Goal: Task Accomplishment & Management: Use online tool/utility

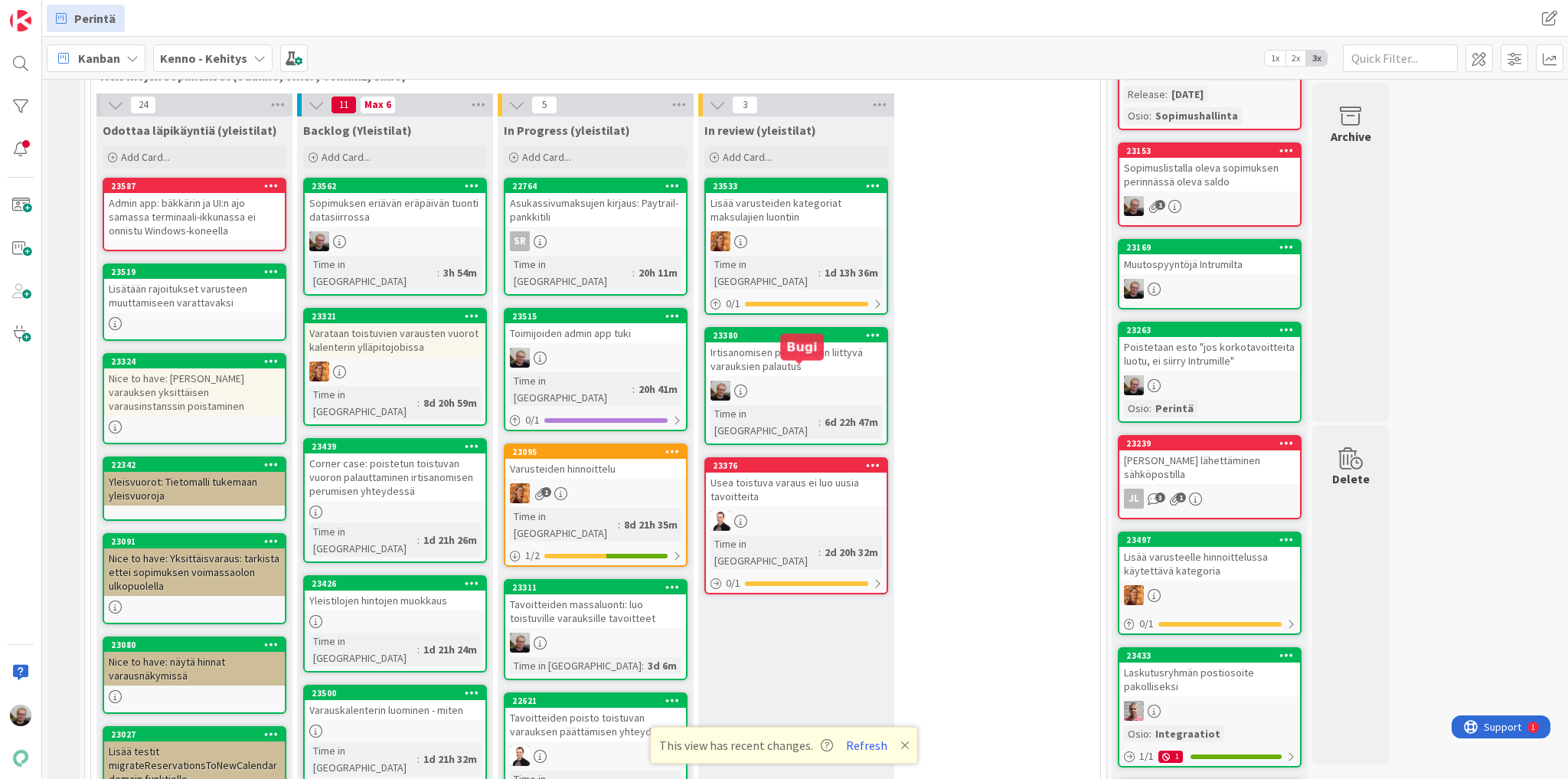
scroll to position [245, 0]
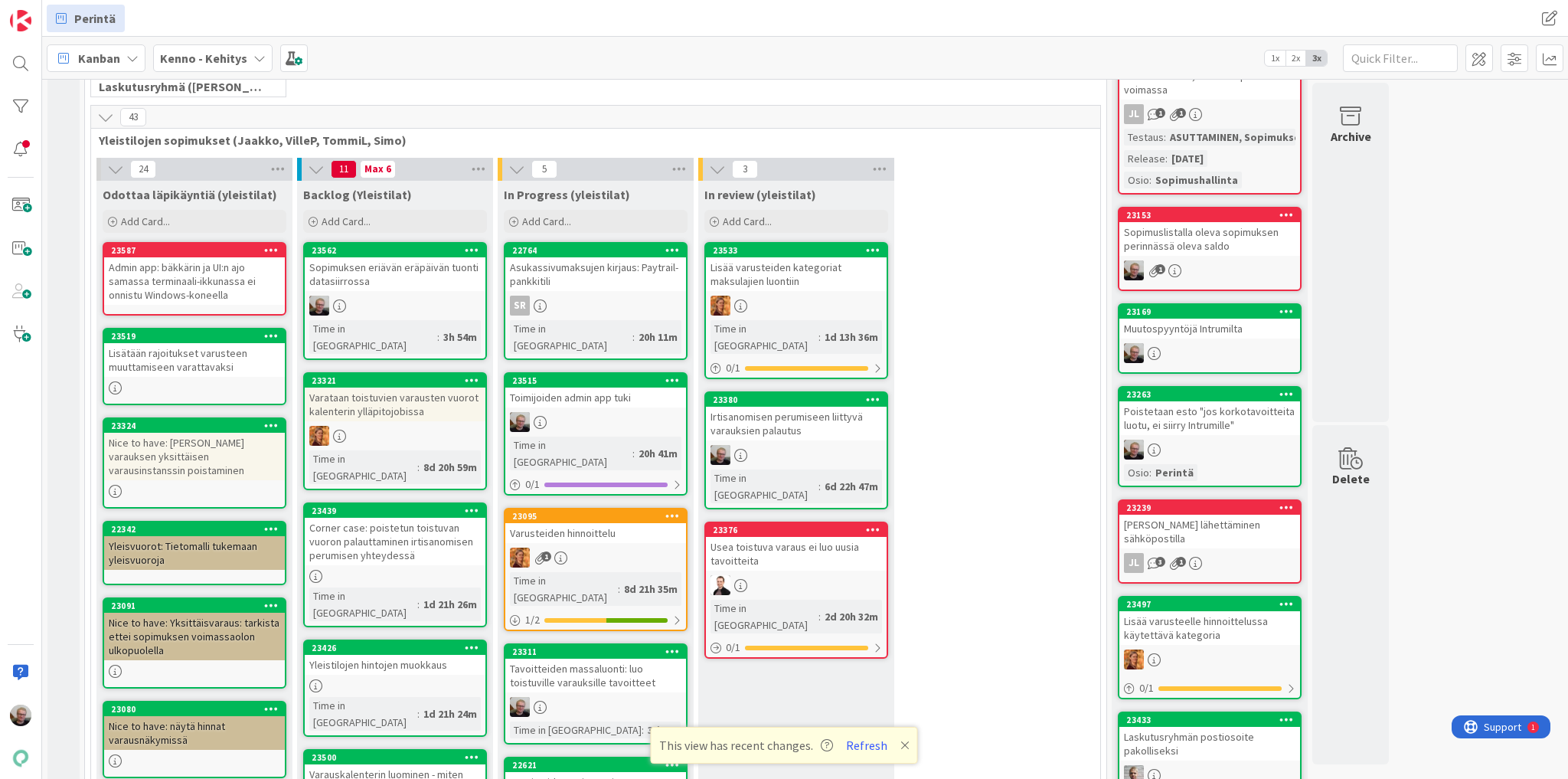
click at [797, 411] on div "Irtisanomisen perumiseen liittyvä varauksien palautus" at bounding box center [796, 424] width 180 height 34
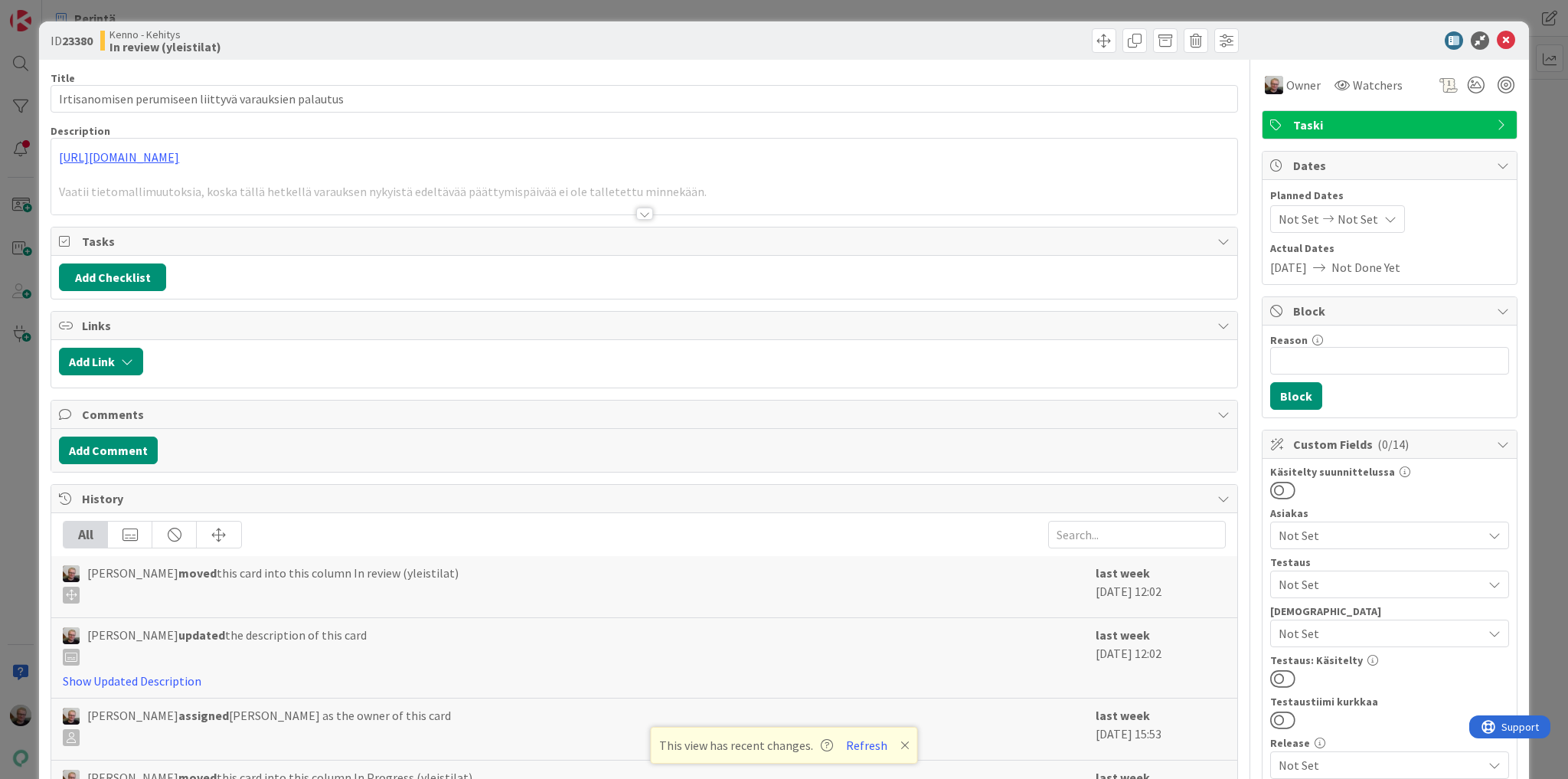
click at [655, 180] on div at bounding box center [644, 194] width 1186 height 39
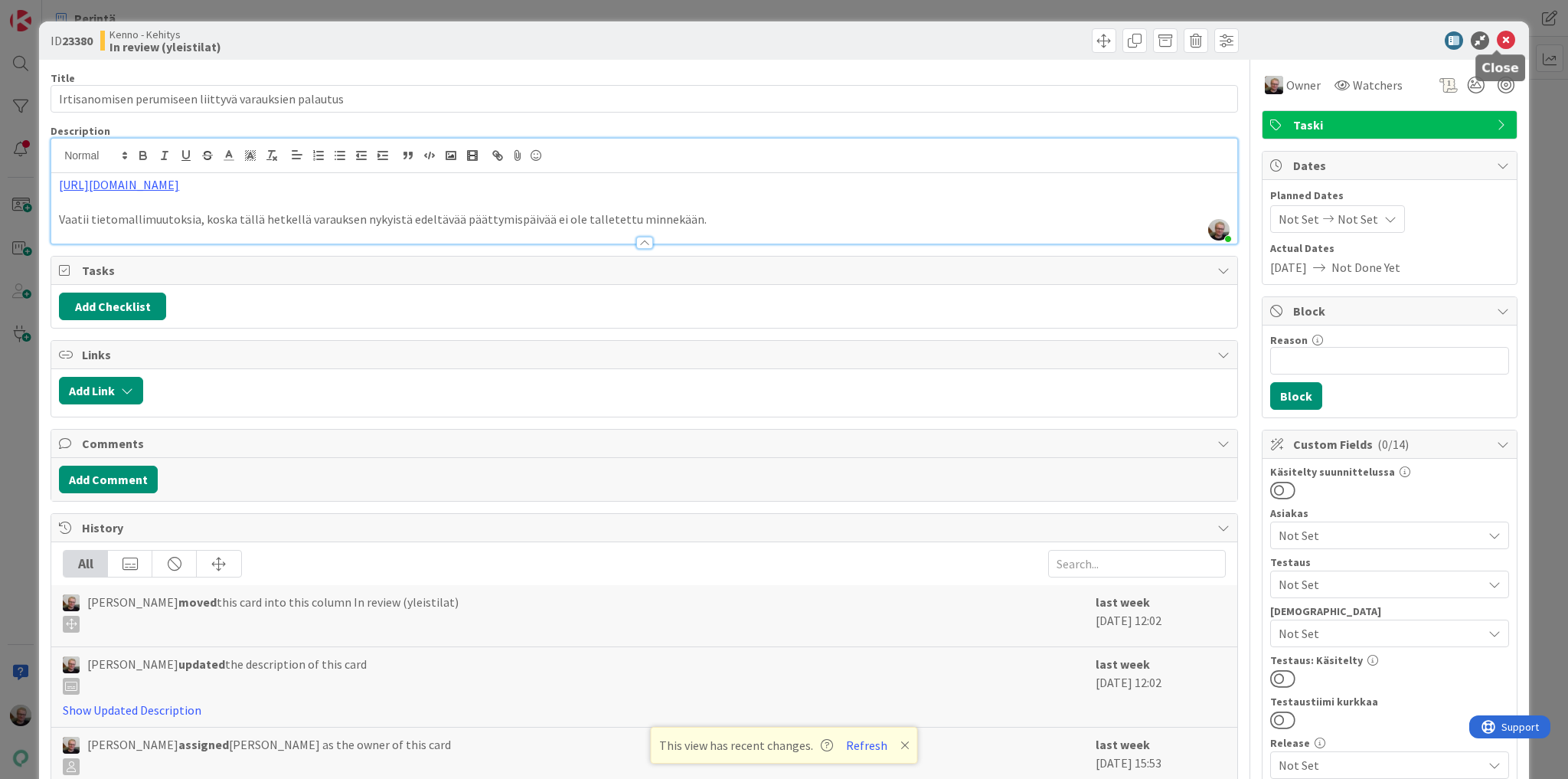
click at [1501, 44] on icon at bounding box center [1505, 41] width 18 height 18
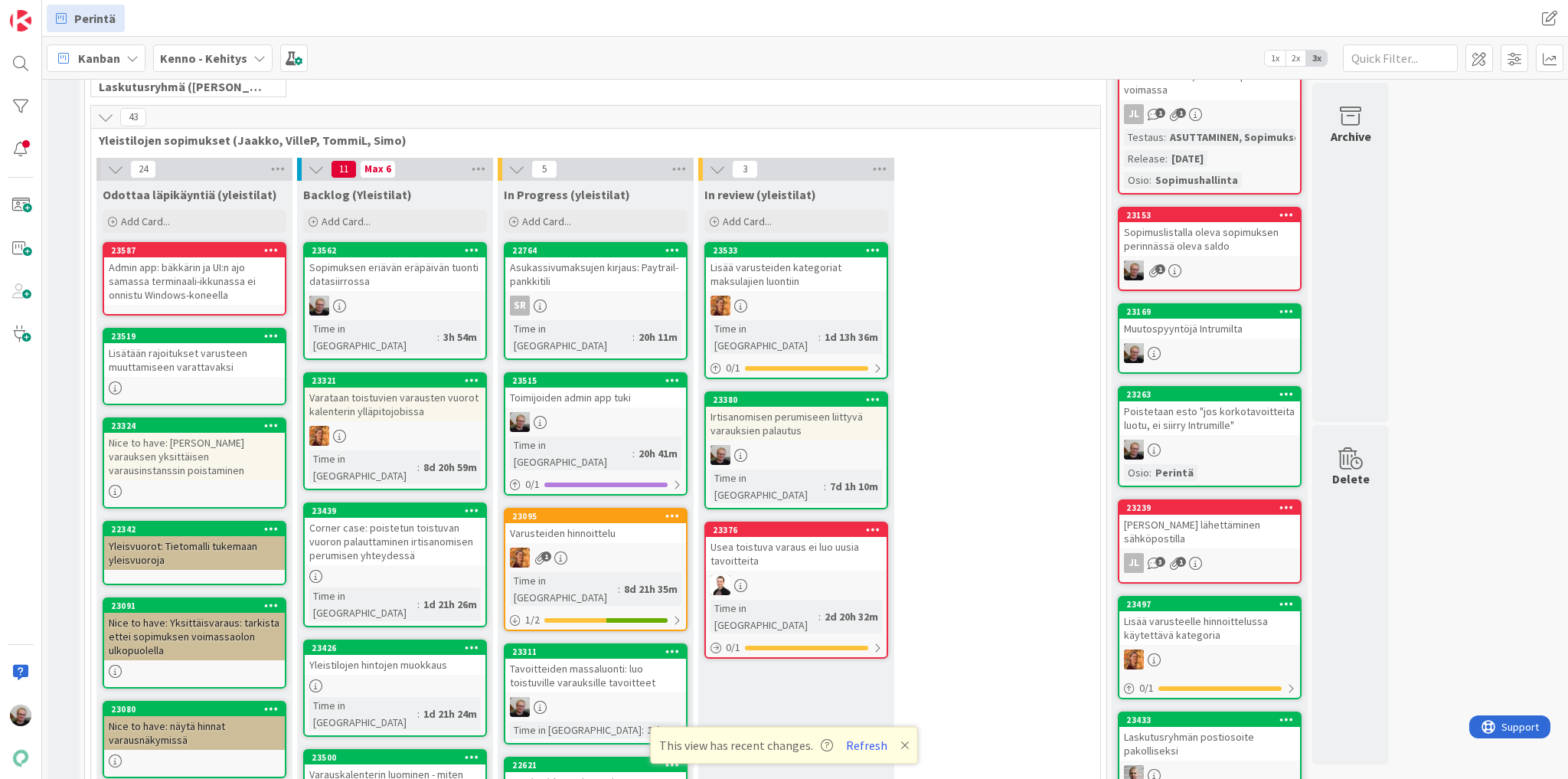
click at [876, 394] on icon at bounding box center [873, 399] width 15 height 11
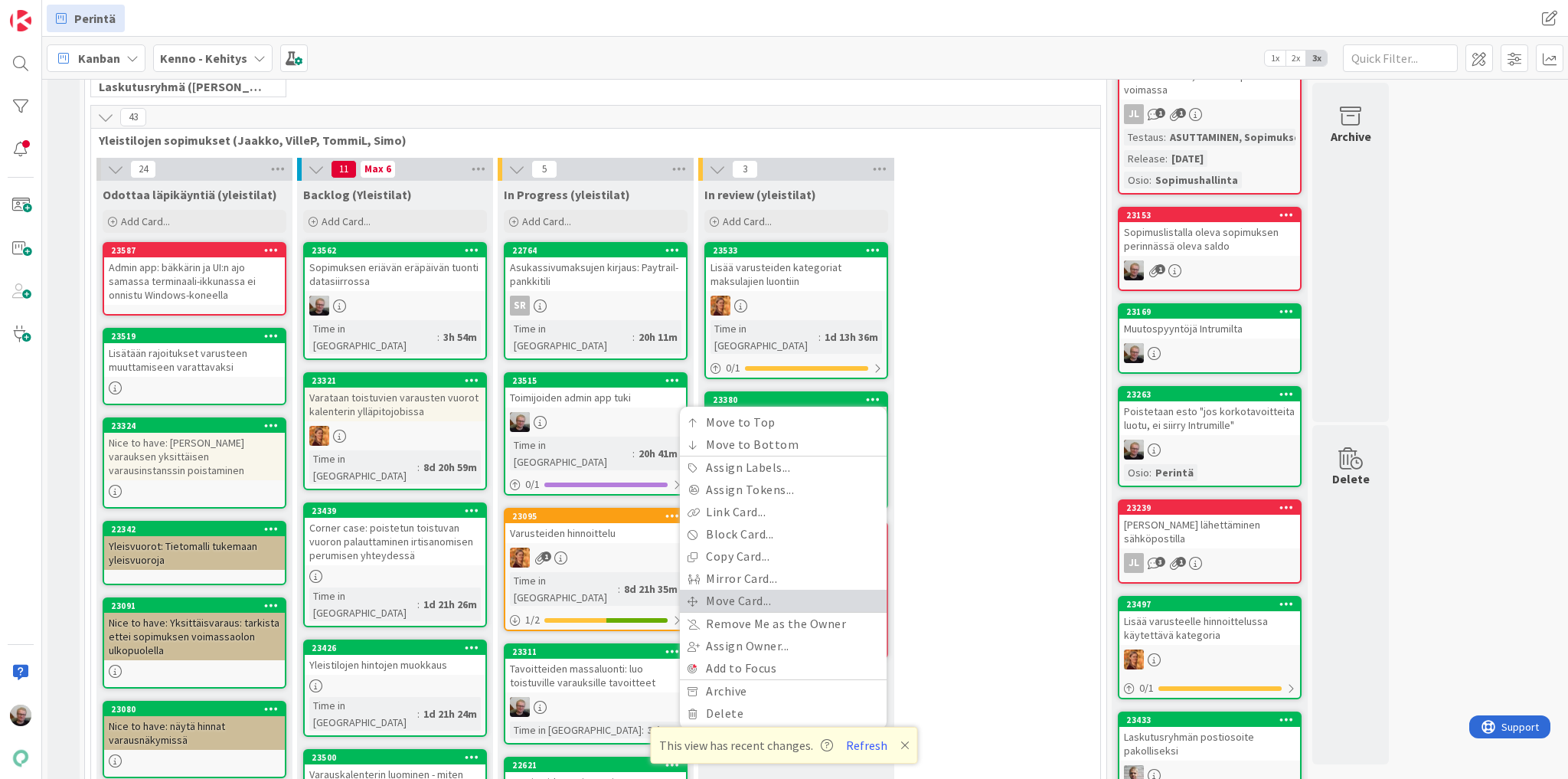
click at [753, 589] on link "Move Card..." at bounding box center [783, 600] width 207 height 22
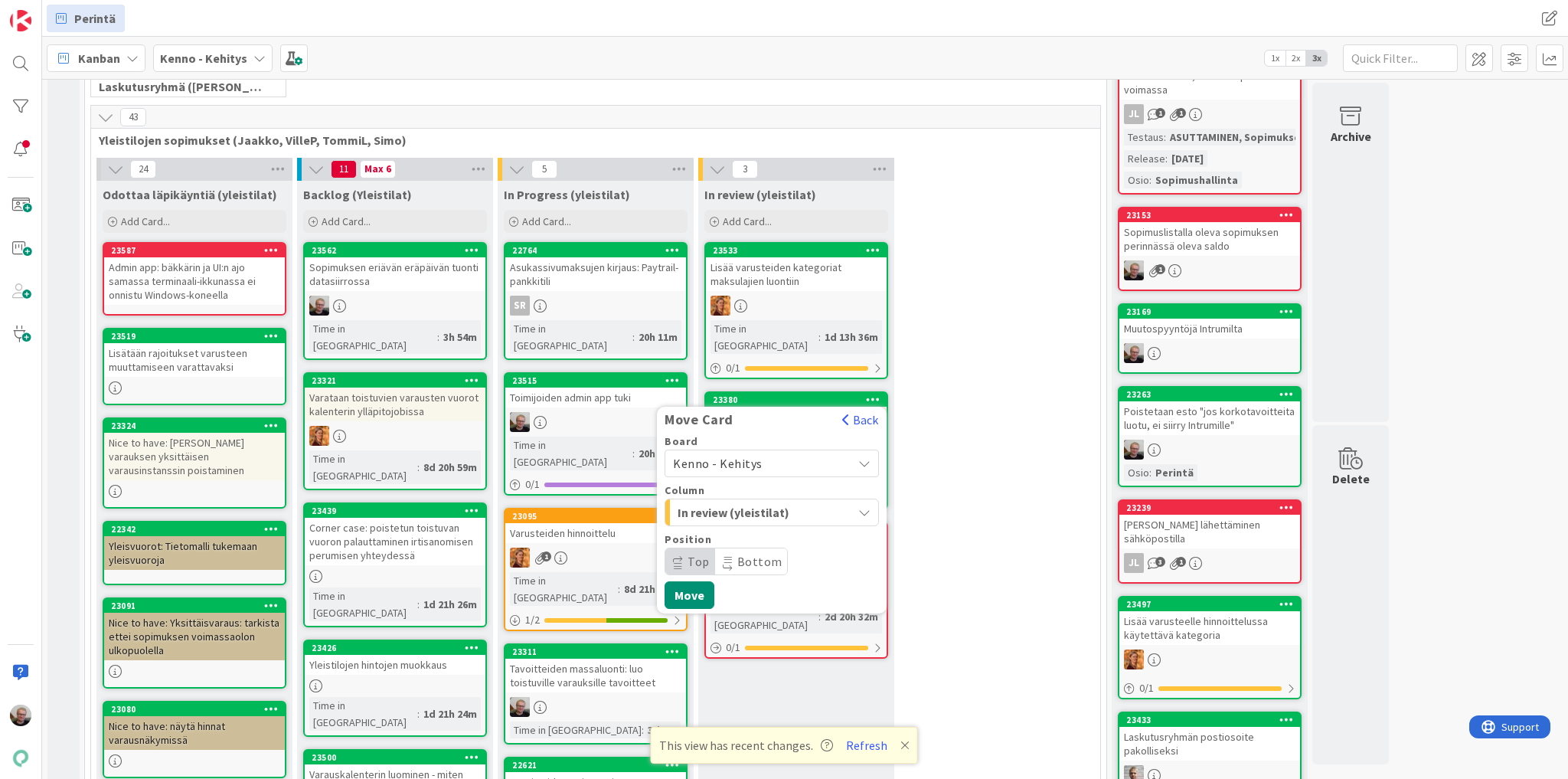
click at [775, 502] on span "In review (yleistilat)" at bounding box center [735, 512] width 115 height 20
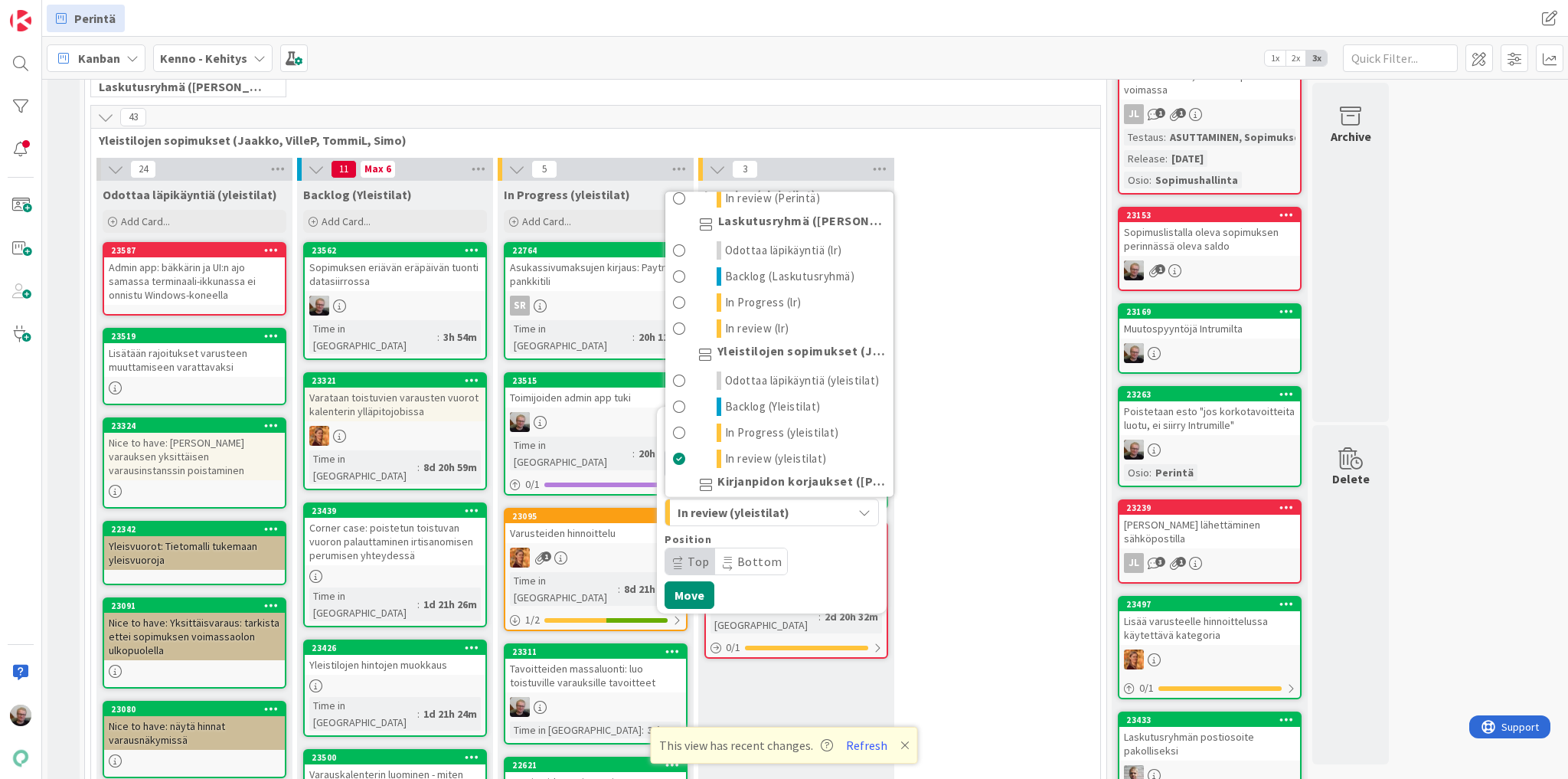
scroll to position [1844, 0]
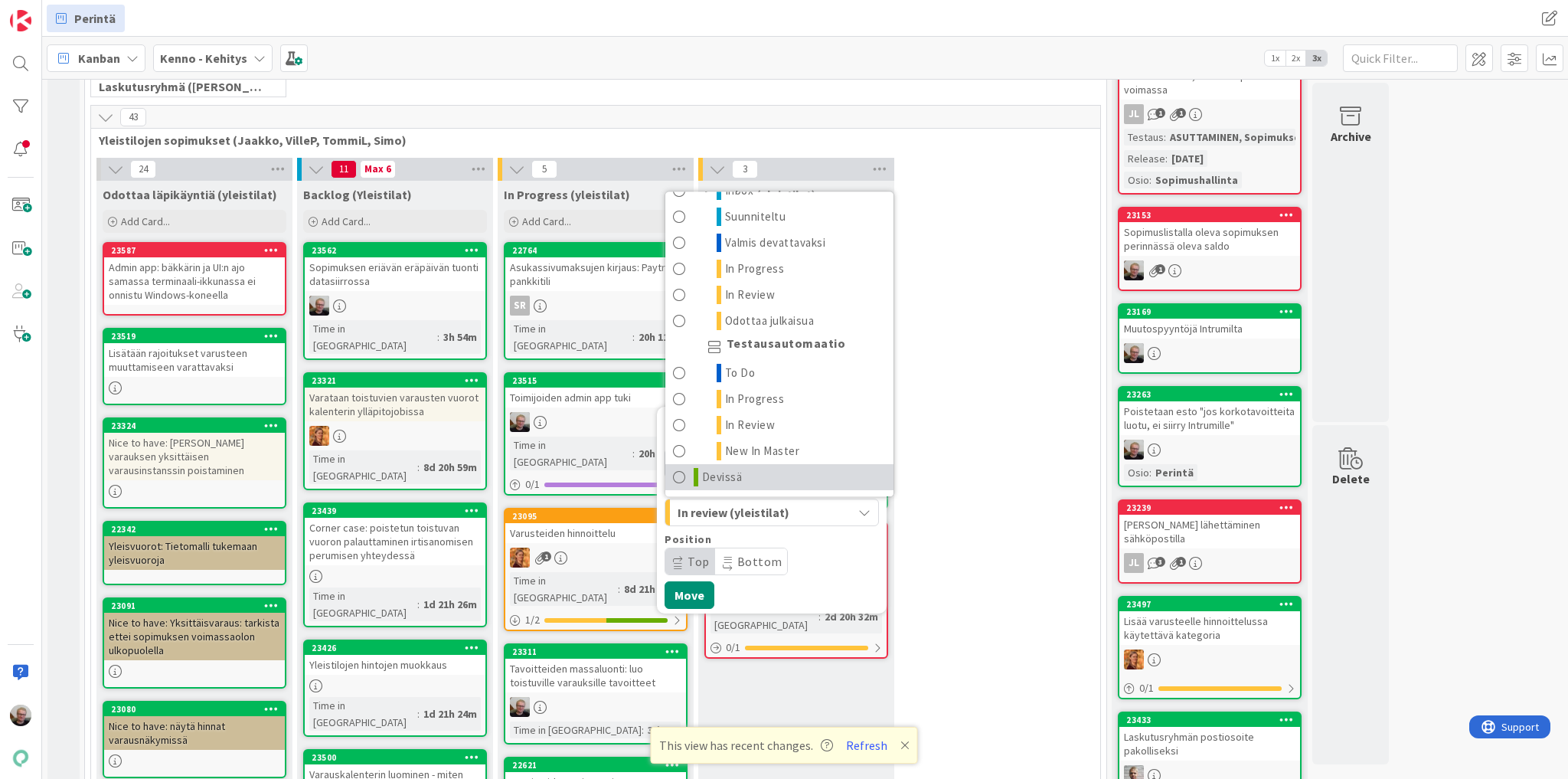
click at [704, 468] on span "Devissä" at bounding box center [722, 477] width 41 height 18
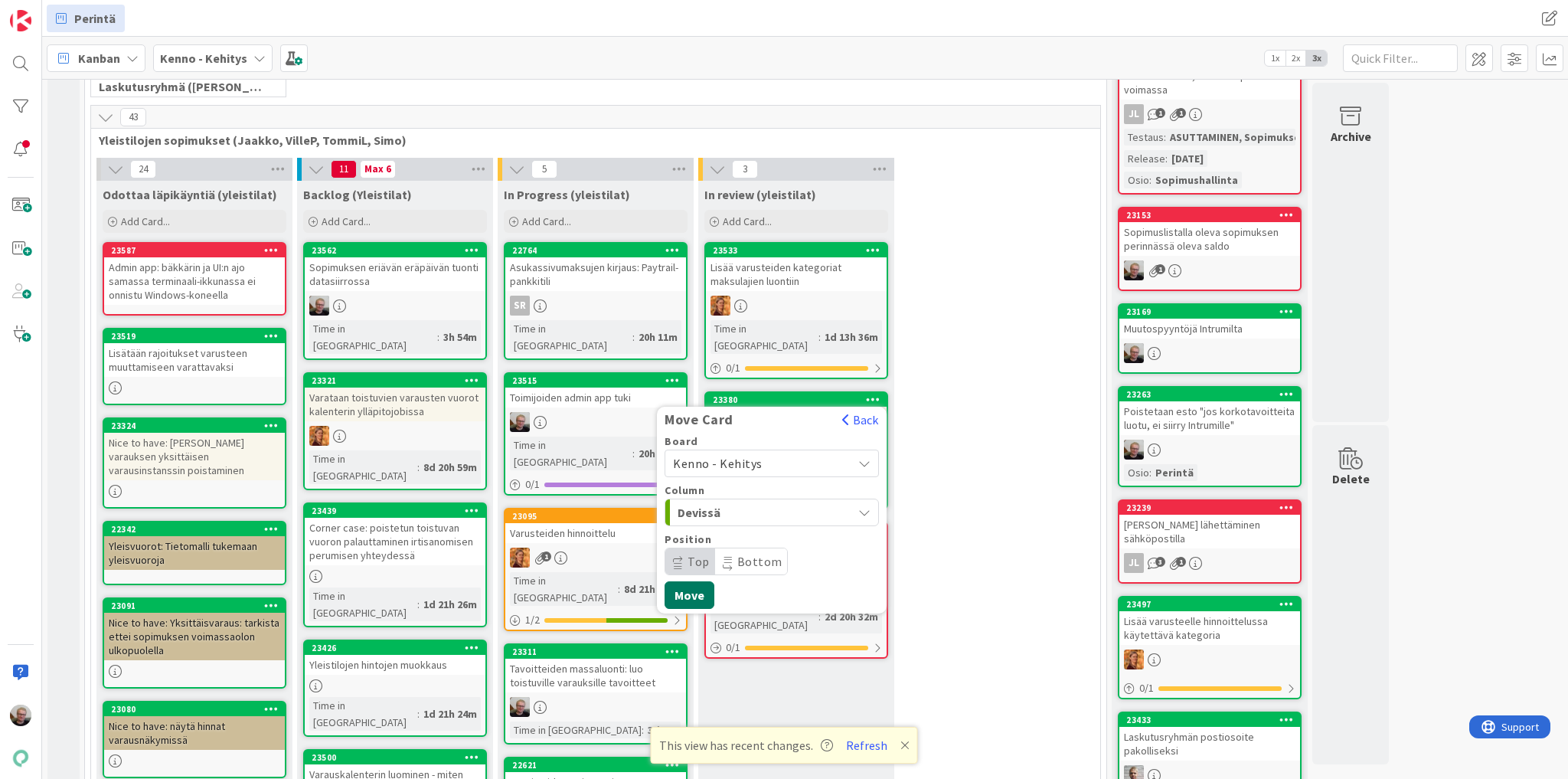
click at [693, 581] on button "Move" at bounding box center [689, 595] width 50 height 27
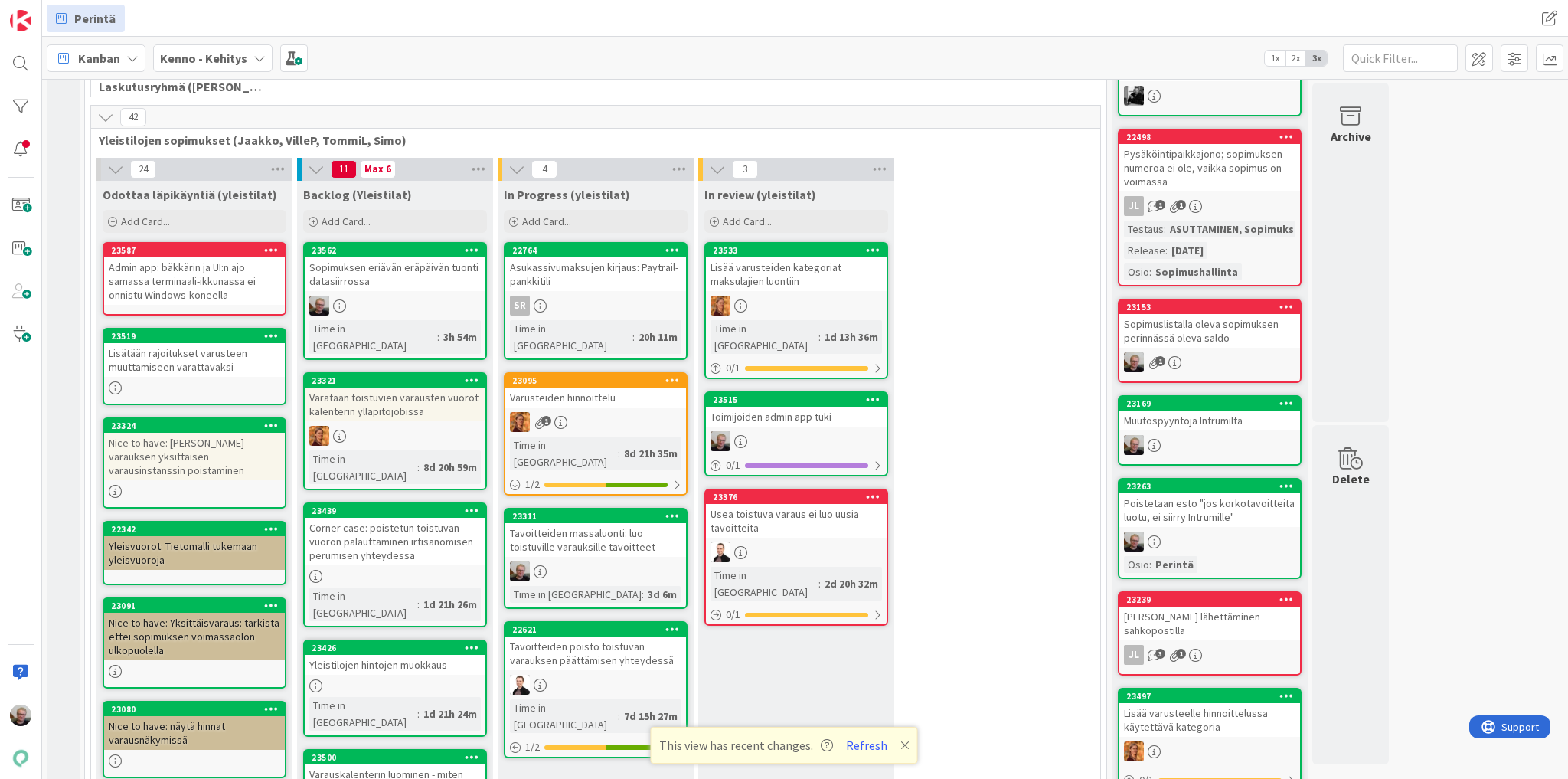
click at [797, 407] on div "Toimijoiden admin app tuki" at bounding box center [796, 417] width 180 height 20
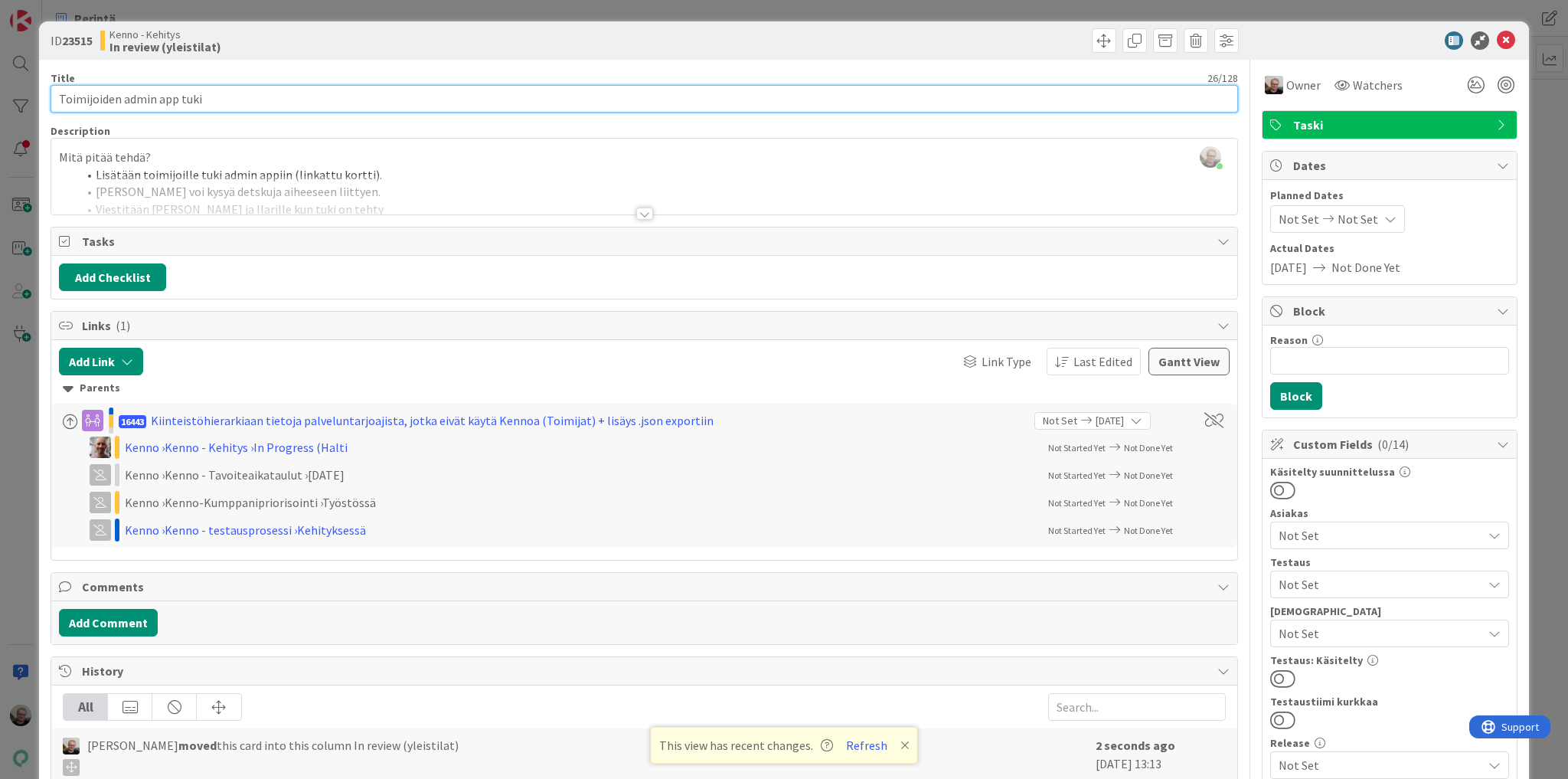
drag, startPoint x: 214, startPoint y: 98, endPoint x: 12, endPoint y: 116, distance: 202.8
click at [0, 116] on div "ID 23515 Kenno - Kehitys In review (yleistilat) Title 26 / 128 Toimijoiden admi…" at bounding box center [784, 389] width 1568 height 779
